Goal: Transaction & Acquisition: Purchase product/service

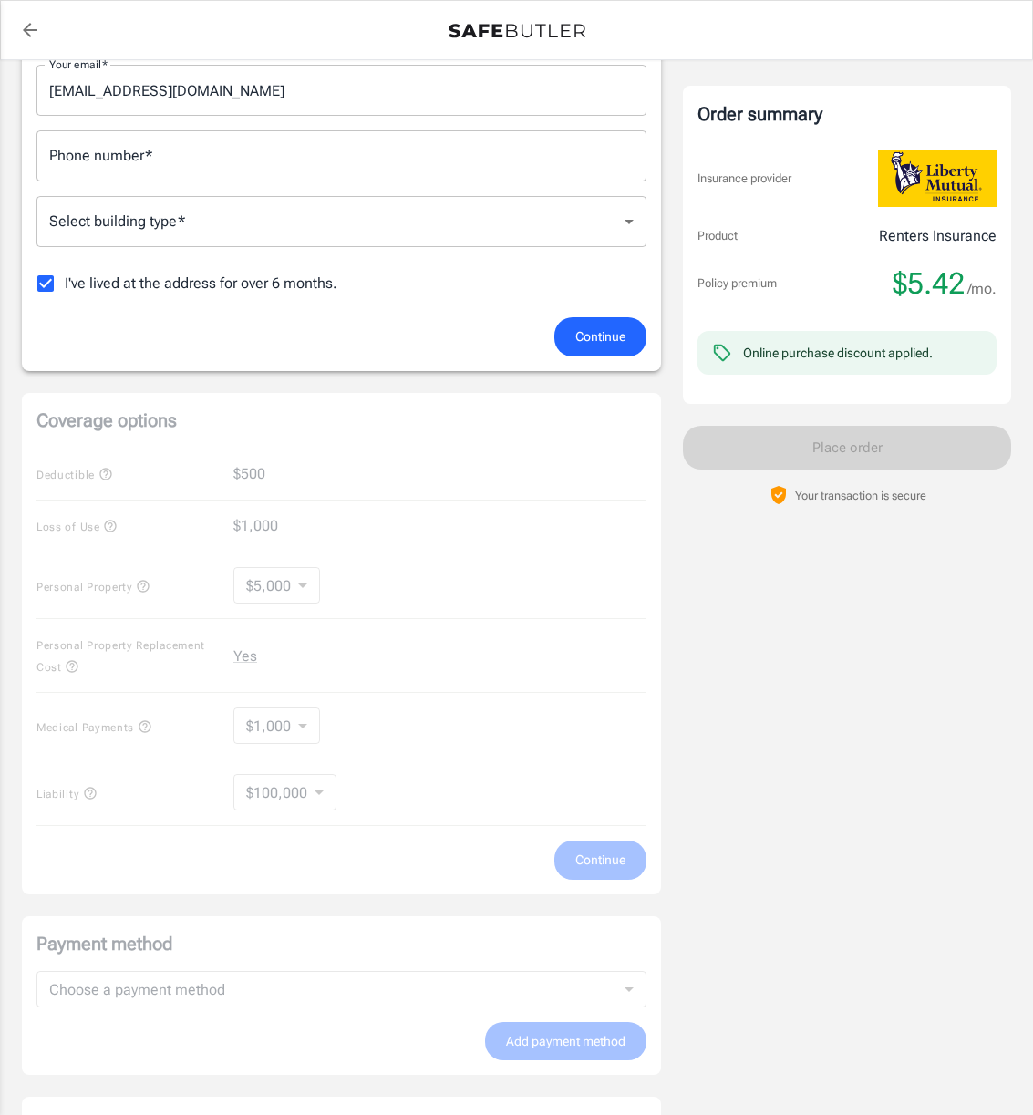
scroll to position [526, 0]
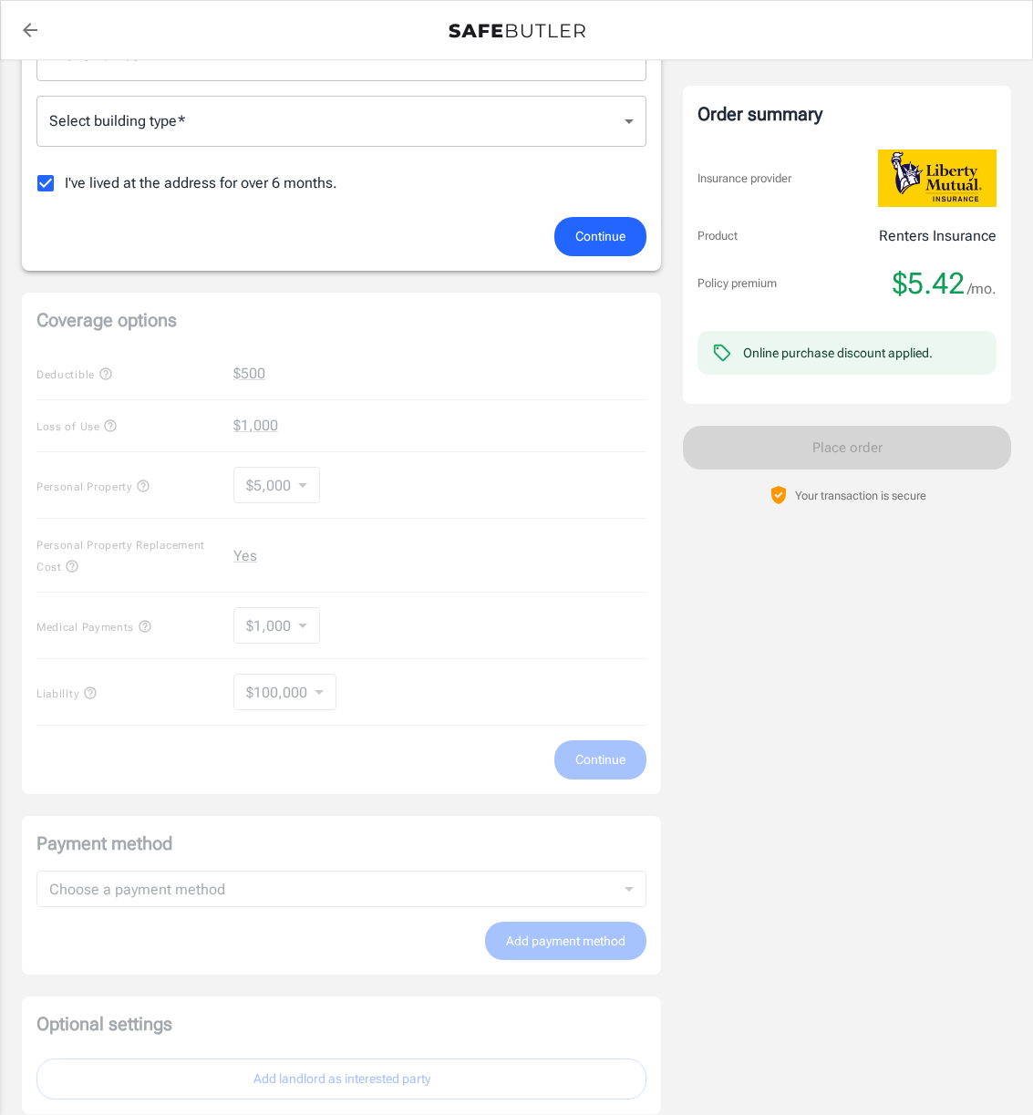
click at [153, 694] on div "Coverage options Deductible $500 Loss of Use $1,000 Personal Property $5,000 50…" at bounding box center [341, 543] width 639 height 501
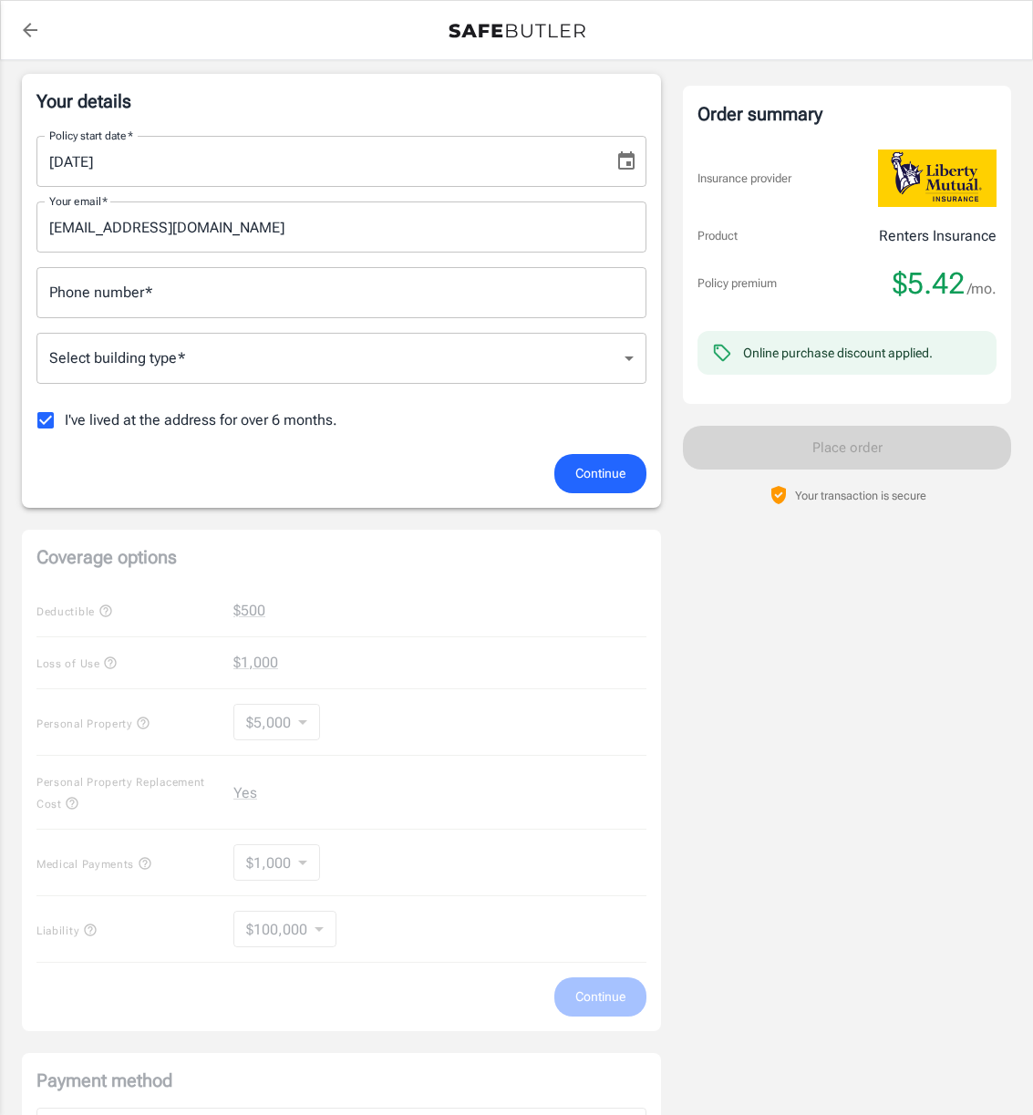
scroll to position [166, 0]
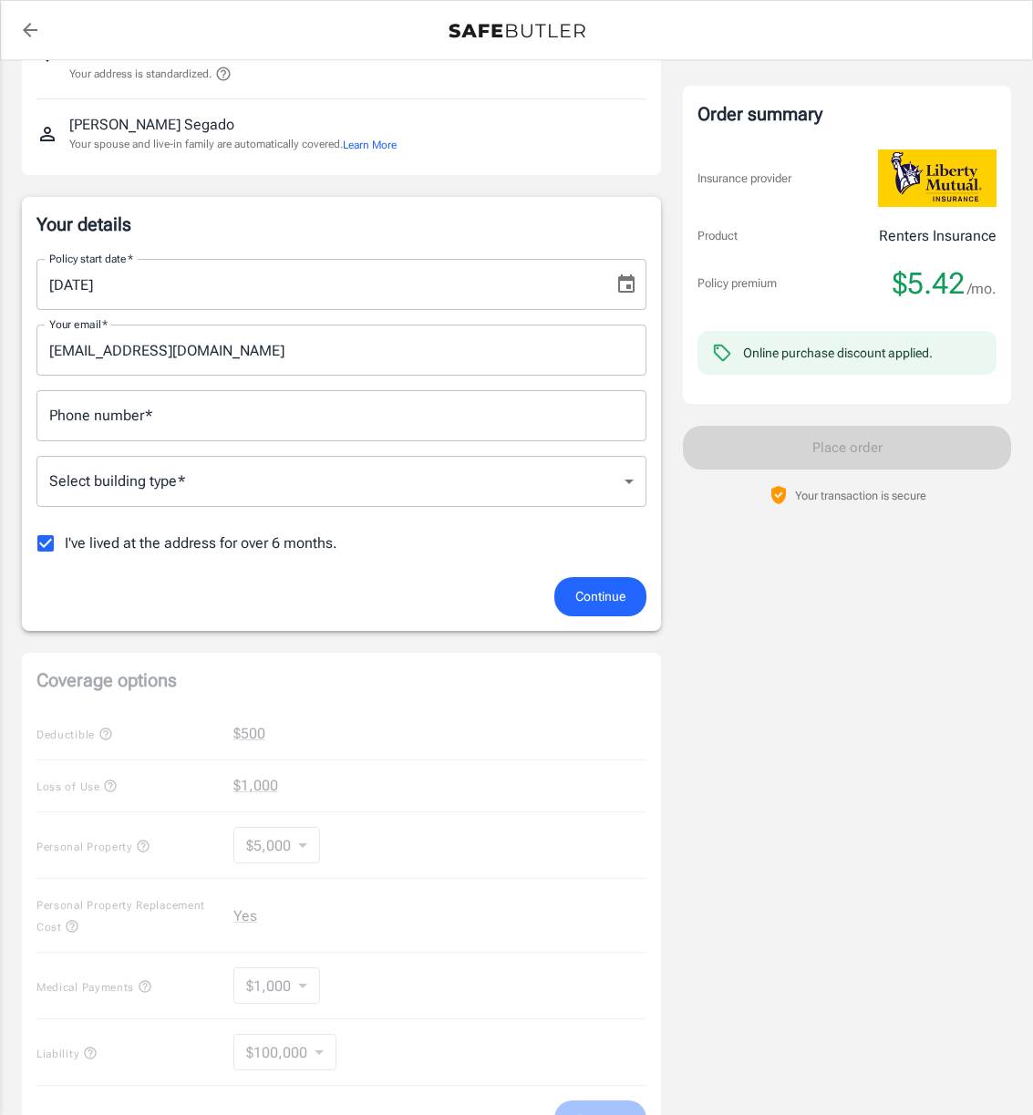
click at [170, 543] on span "I've lived at the address for over 6 months." at bounding box center [201, 543] width 273 height 22
click at [65, 543] on input "I've lived at the address for over 6 months." at bounding box center [45, 543] width 38 height 38
checkbox input "false"
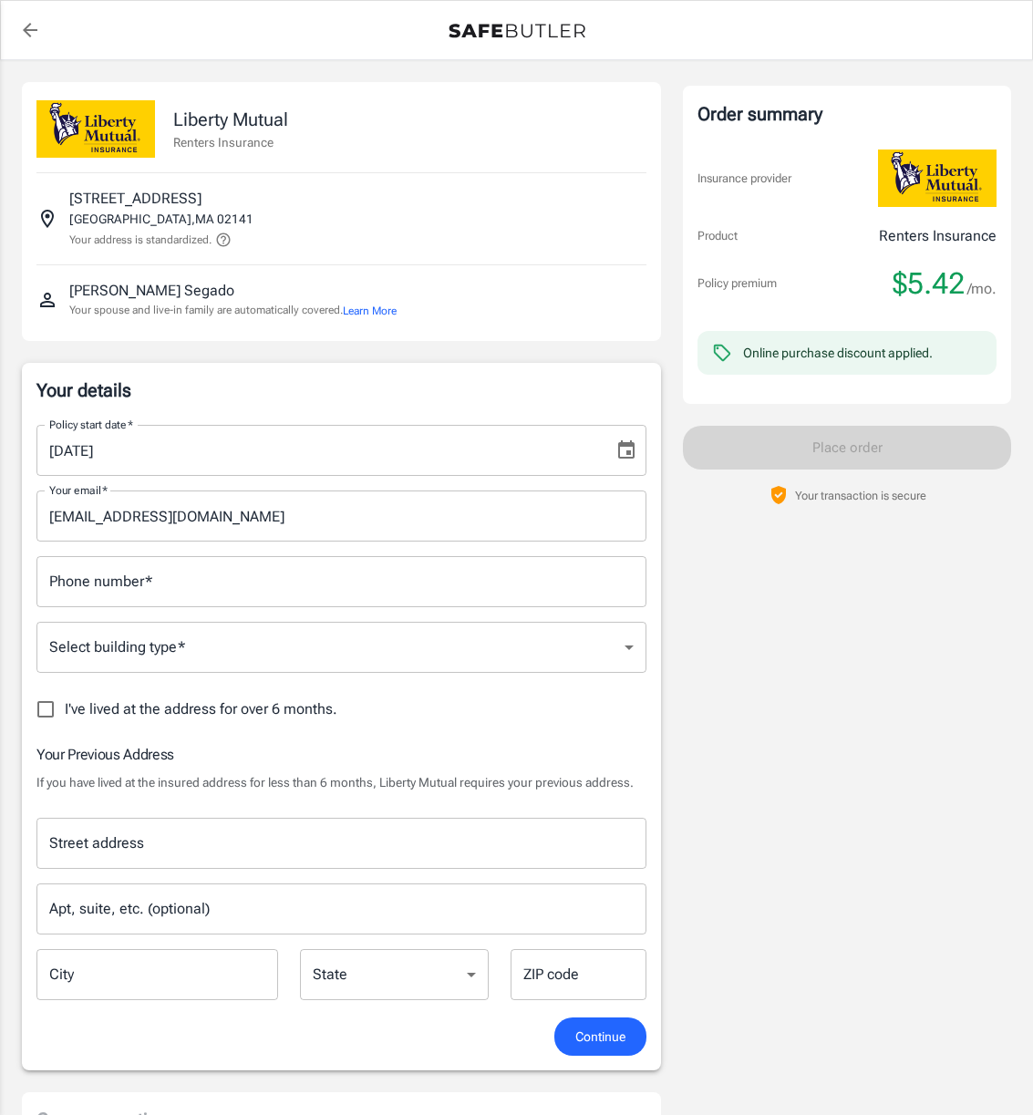
scroll to position [0, 0]
click at [380, 312] on button "Learn More" at bounding box center [370, 311] width 54 height 16
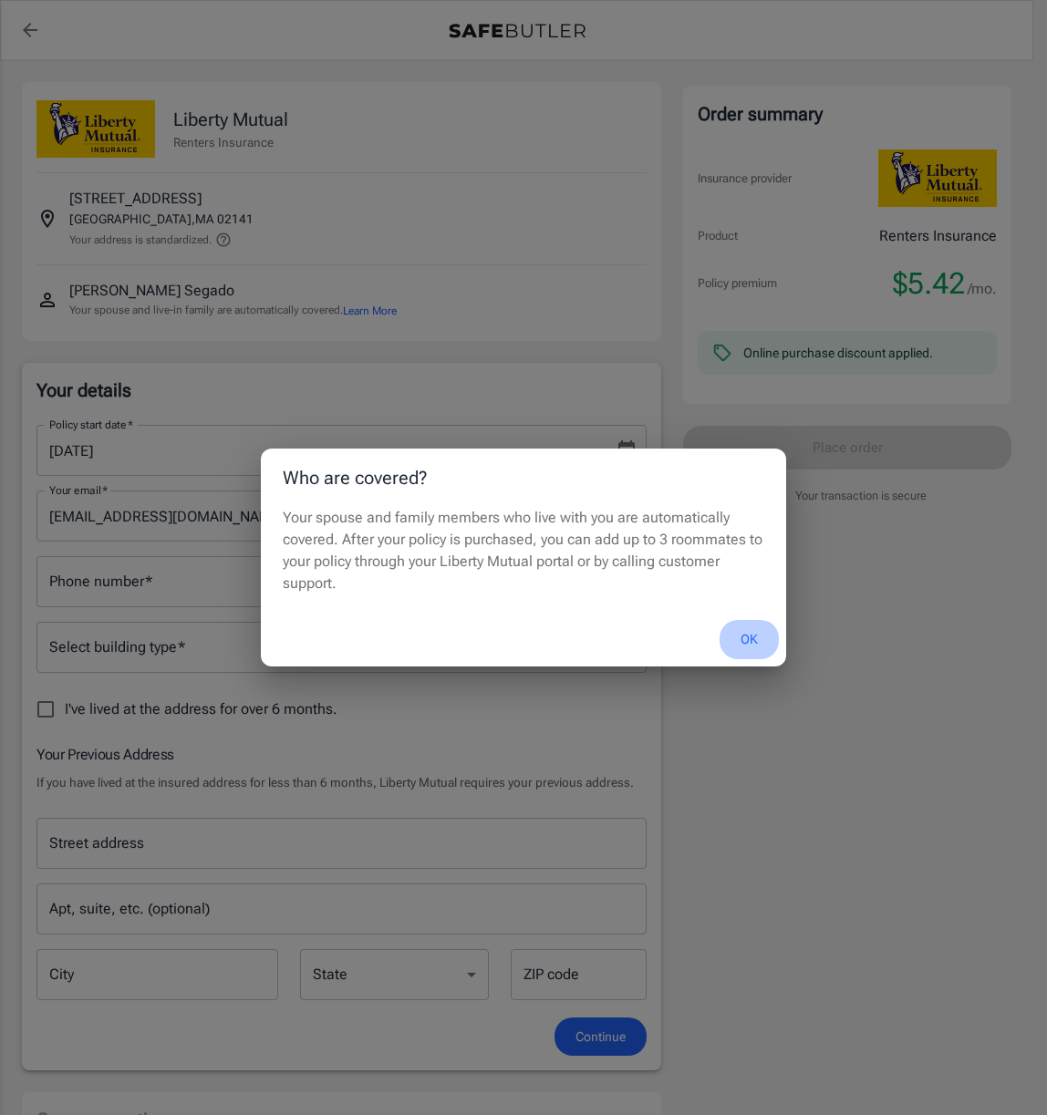
click at [759, 631] on button "OK" at bounding box center [748, 639] width 59 height 39
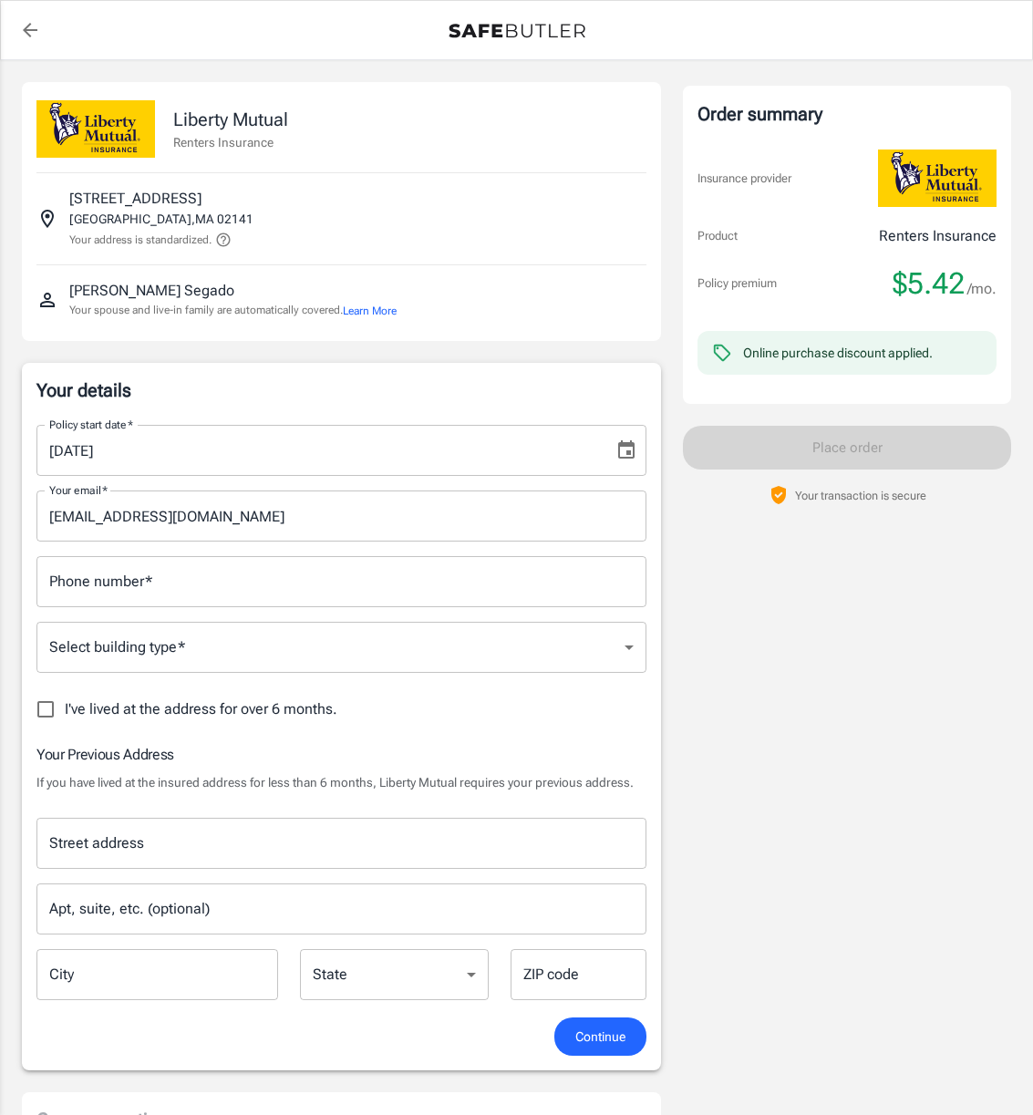
click at [759, 631] on div "Order summary Insurance provider Product Renters Insurance Policy premium $5.42…" at bounding box center [847, 998] width 328 height 1832
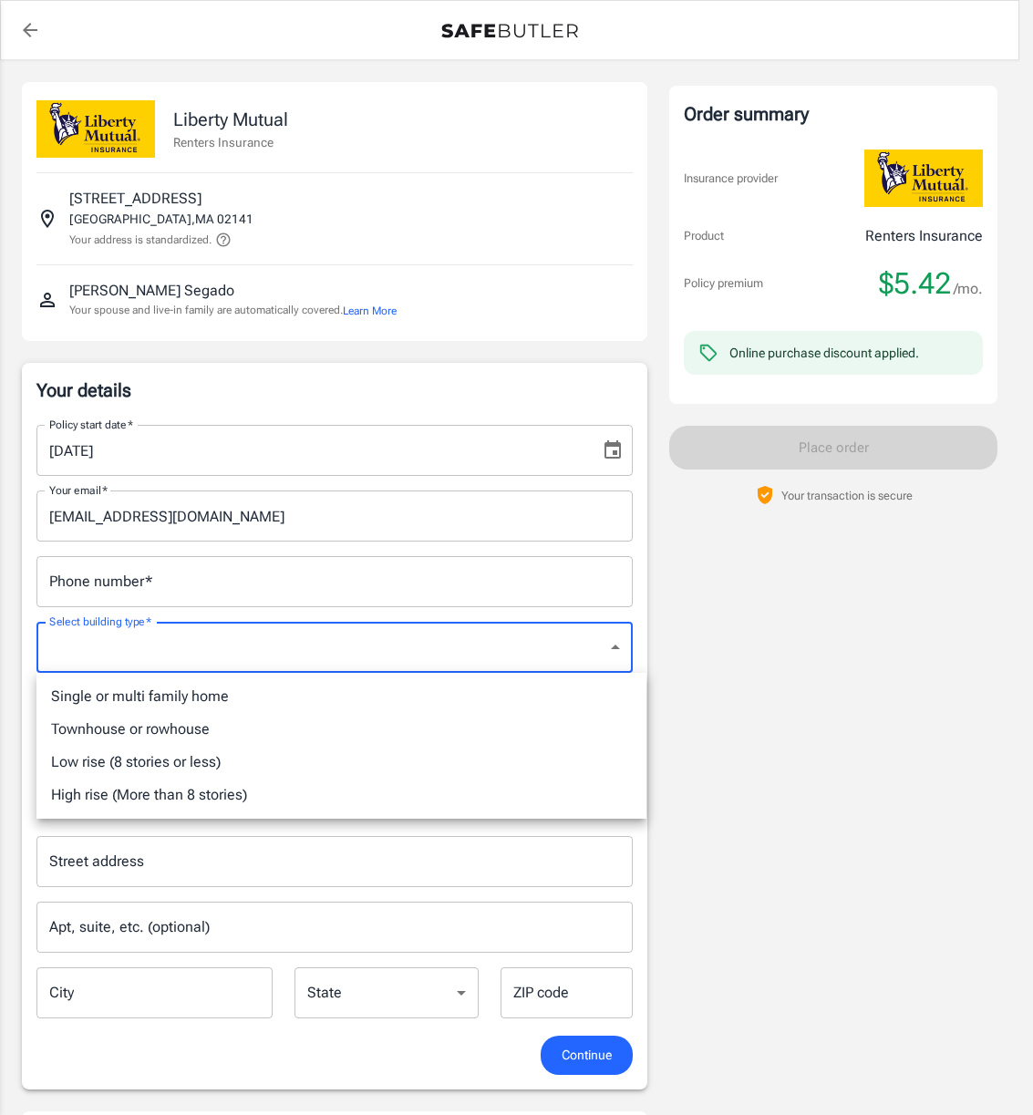
click at [594, 665] on body "Policy premium $ 5.42 /mo Liberty Mutual Renters Insurance [STREET_ADDRESS] You…" at bounding box center [516, 1041] width 1033 height 2082
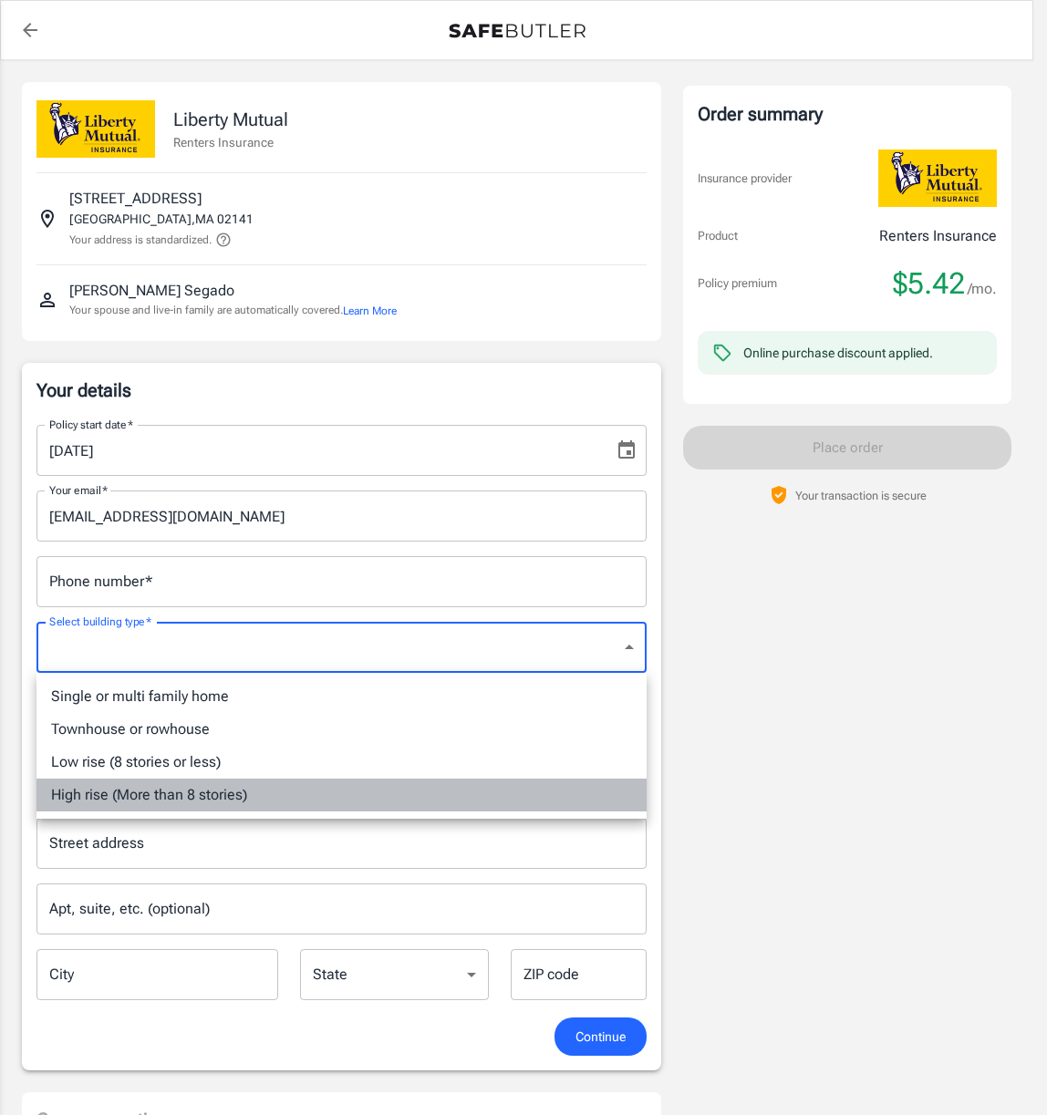
click at [497, 794] on li "High rise (More than 8 stories)" at bounding box center [341, 795] width 610 height 33
type input "highrise"
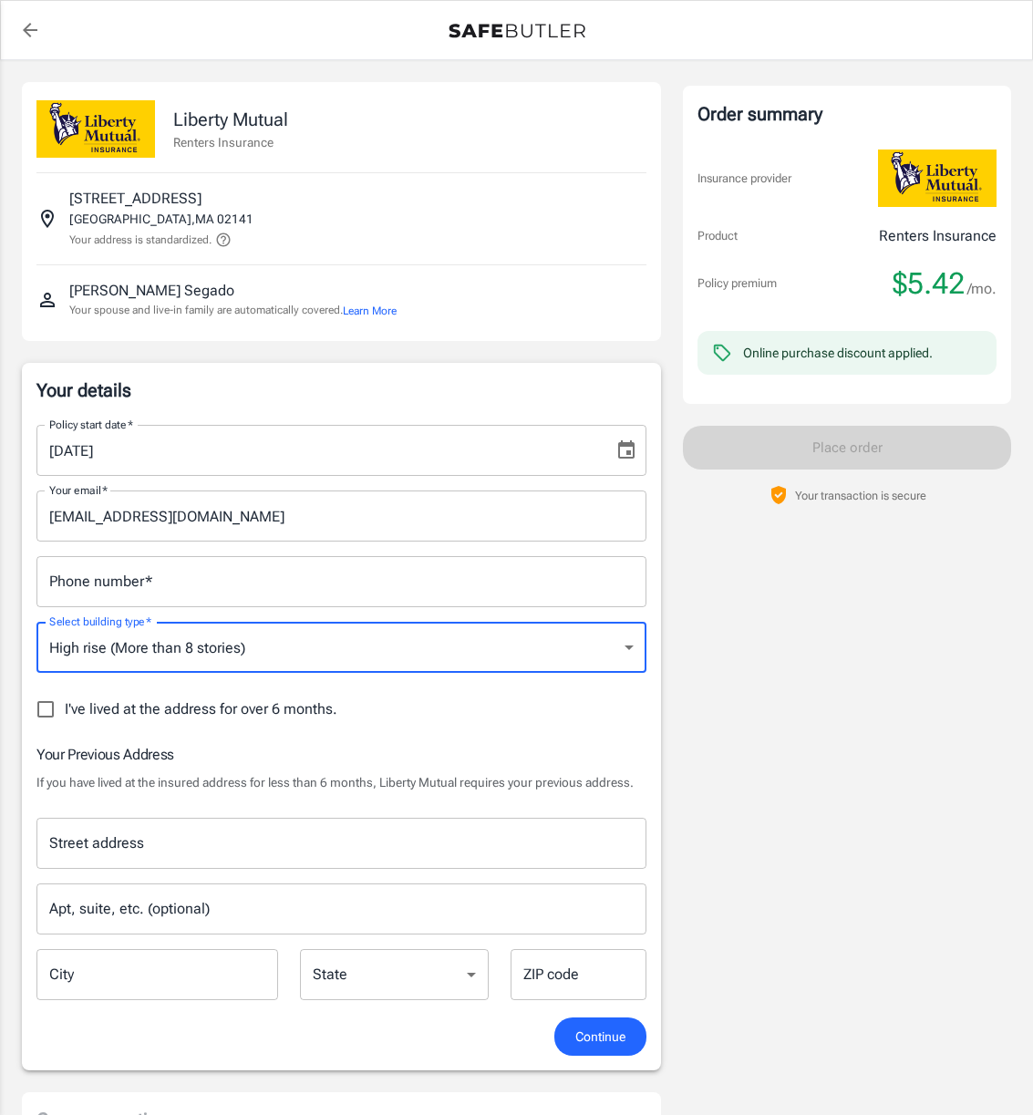
click at [397, 590] on input "Phone number   *" at bounding box center [341, 581] width 610 height 51
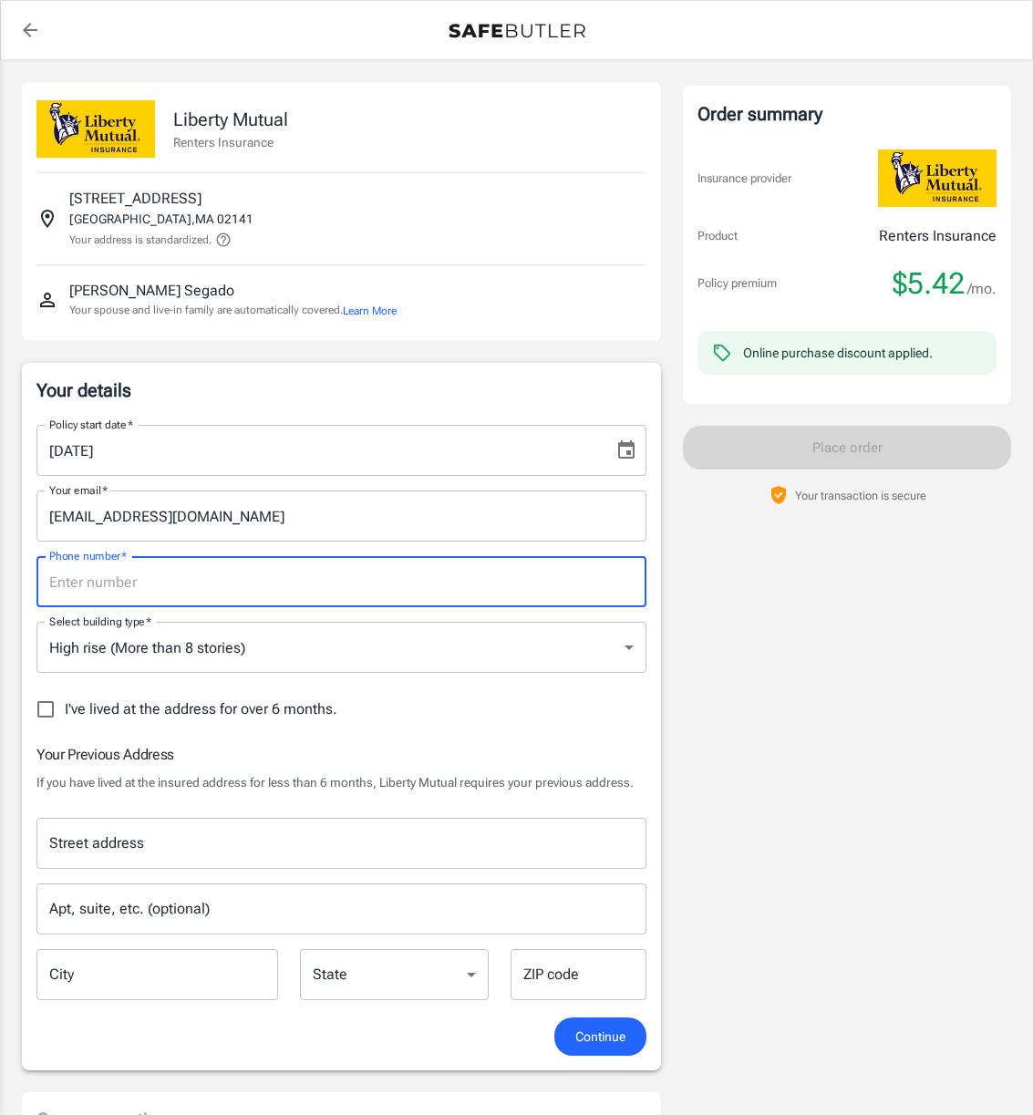
click at [749, 620] on div "Order summary Insurance provider Product Renters Insurance Policy premium $5.42…" at bounding box center [847, 998] width 328 height 1832
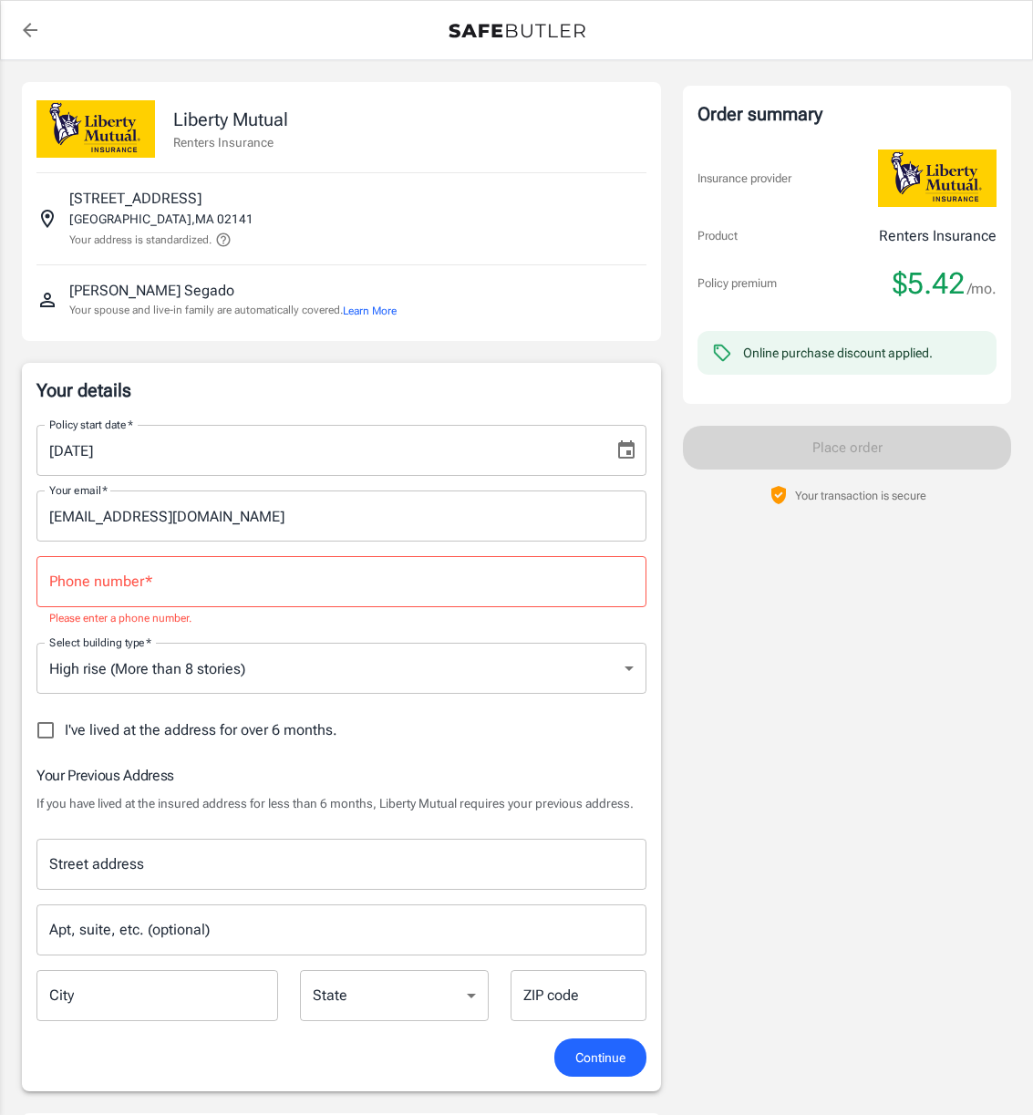
click at [516, 50] on div at bounding box center [516, 30] width 1031 height 58
click at [513, 33] on img at bounding box center [517, 31] width 137 height 15
